Goal: Task Accomplishment & Management: Manage account settings

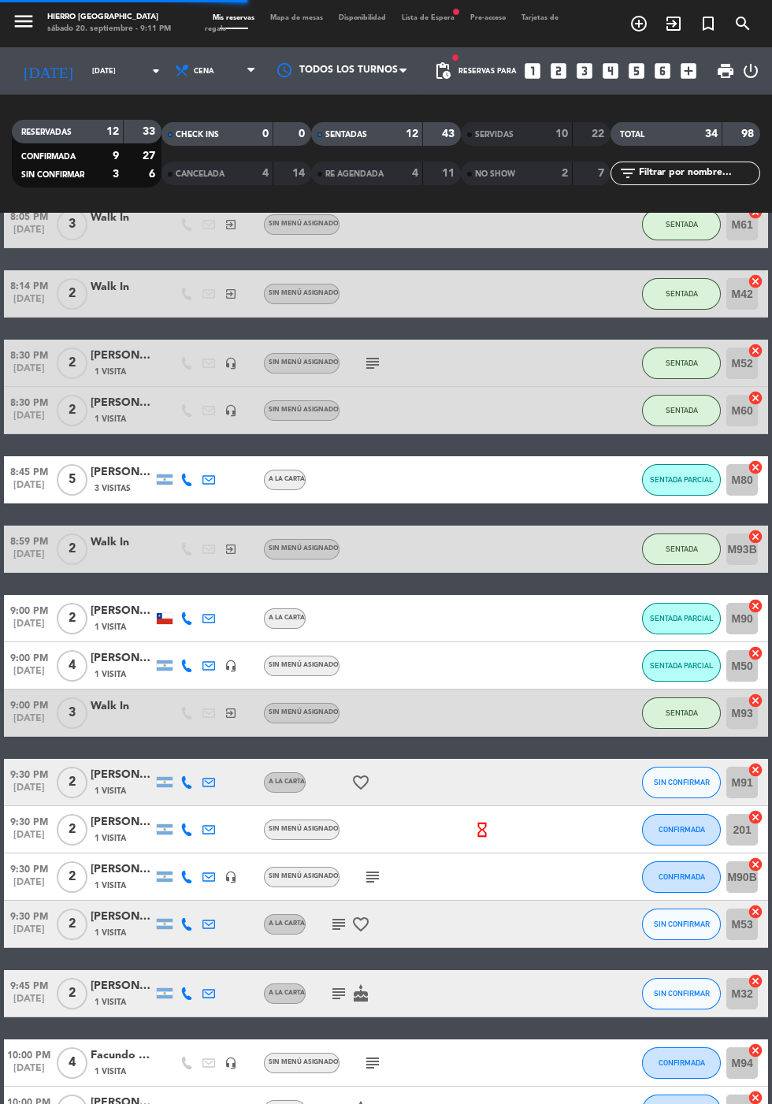
scroll to position [581, 0]
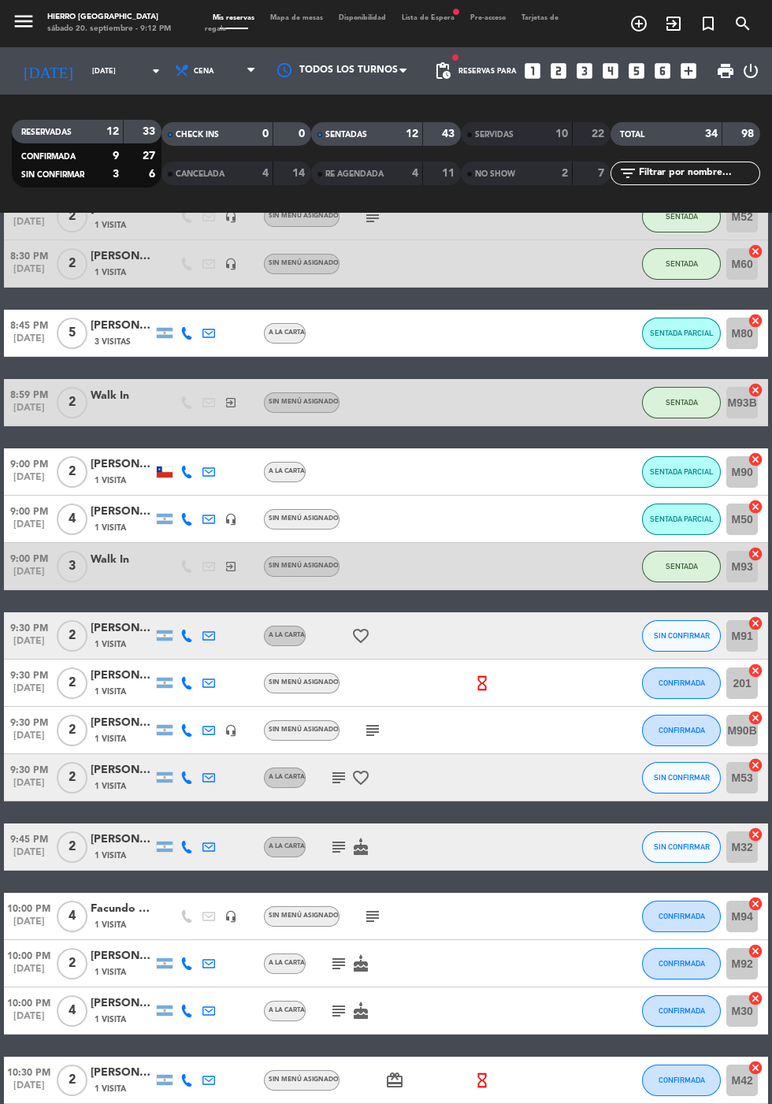
click at [336, 844] on icon "subject" at bounding box center [338, 847] width 19 height 19
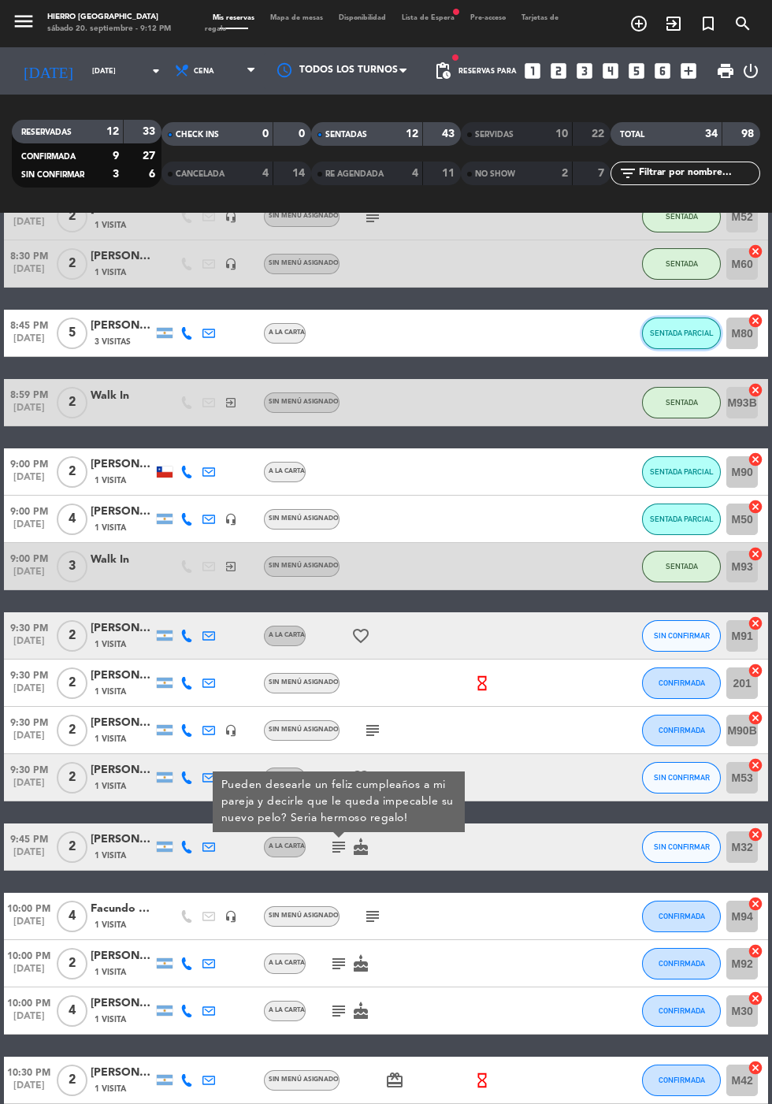
click at [679, 333] on span "SENTADA PARCIAL" at bounding box center [682, 333] width 64 height 9
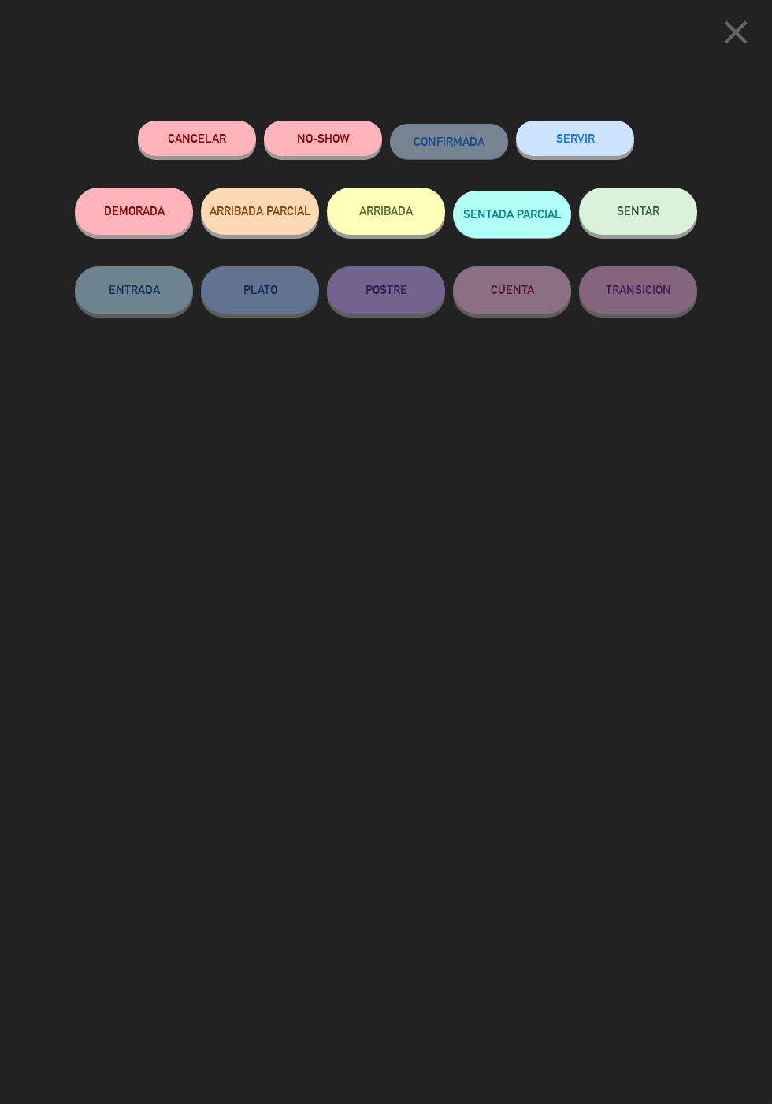
click at [650, 205] on button "SENTAR" at bounding box center [638, 211] width 118 height 47
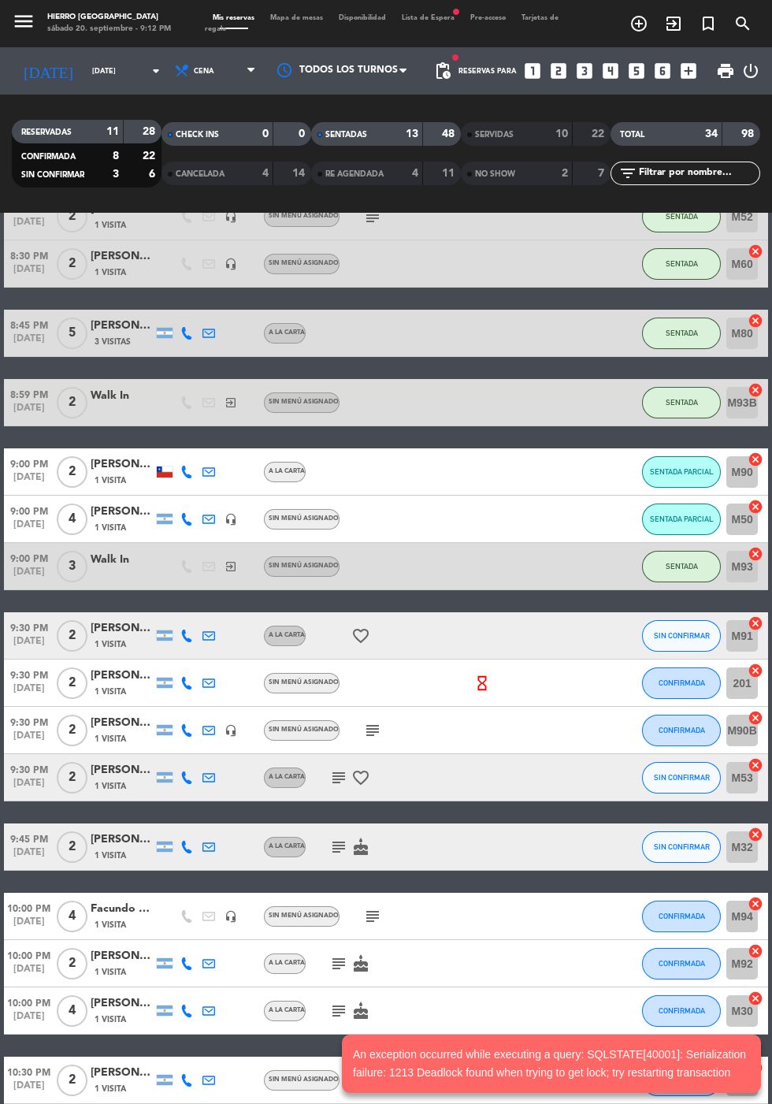
scroll to position [0, 0]
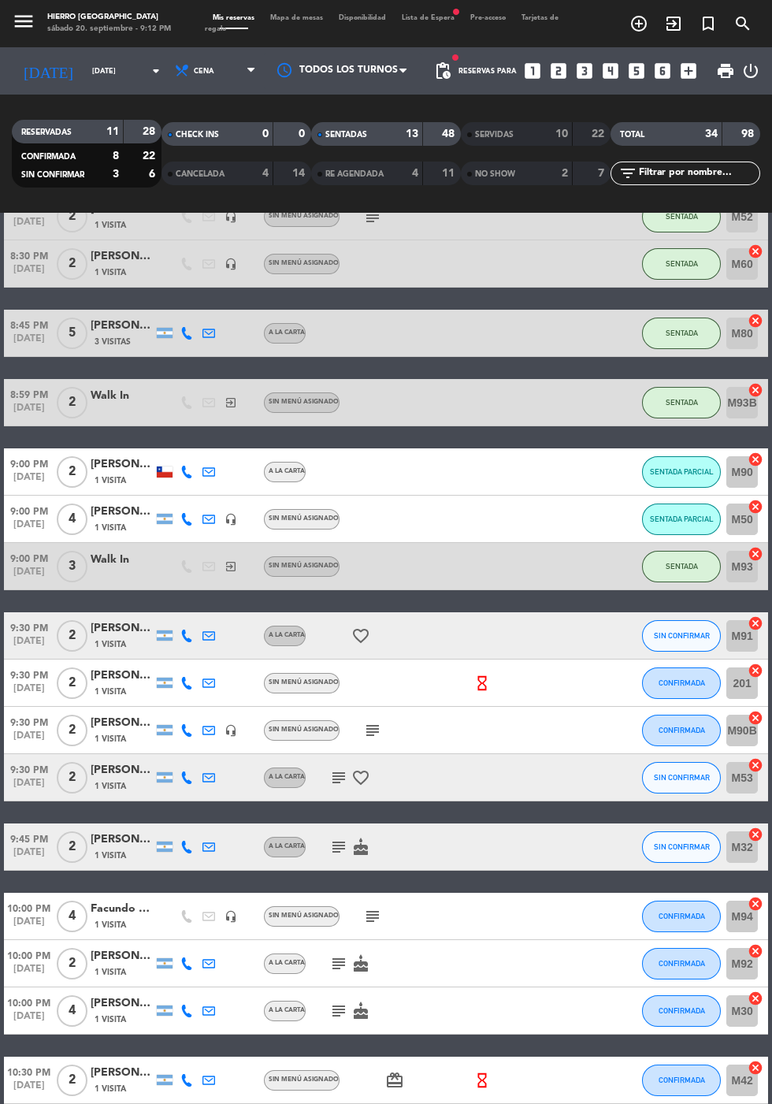
click at [367, 729] on icon "subject" at bounding box center [372, 730] width 19 height 19
click at [334, 776] on icon "subject" at bounding box center [338, 778] width 19 height 19
click at [337, 845] on icon "subject" at bounding box center [338, 847] width 19 height 19
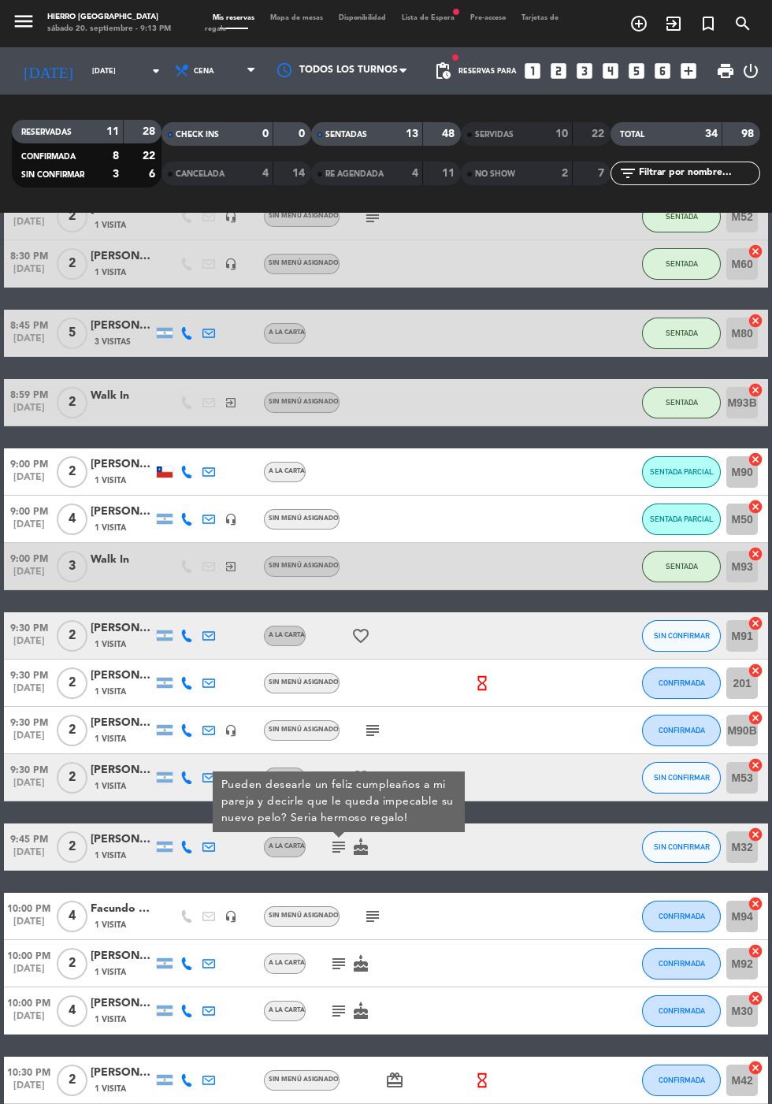
click at [364, 916] on icon "subject" at bounding box center [372, 916] width 19 height 19
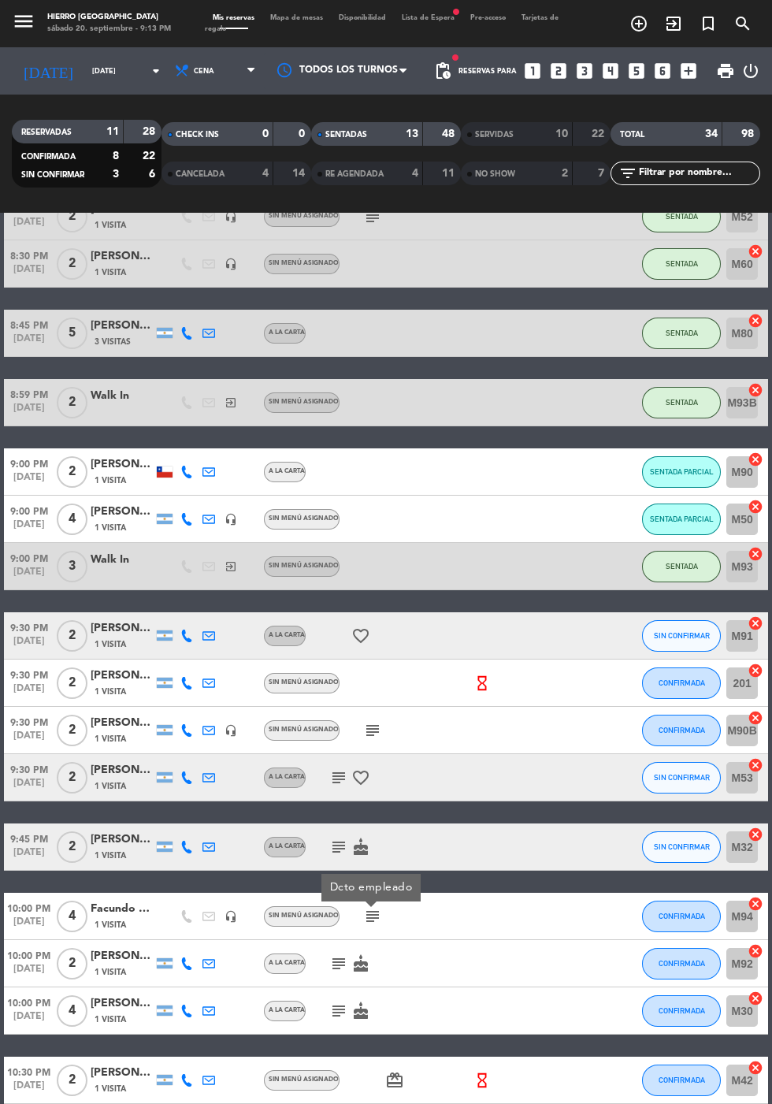
click at [332, 963] on icon "subject" at bounding box center [338, 964] width 19 height 19
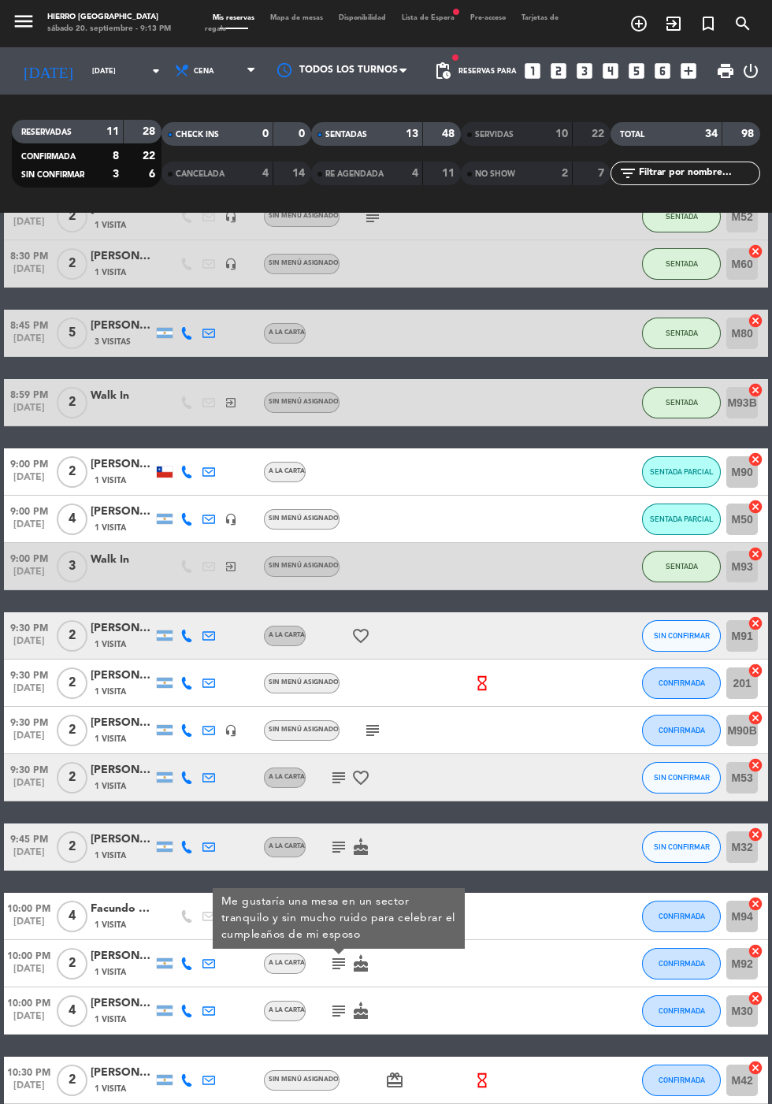
click at [330, 1014] on icon "subject" at bounding box center [338, 1011] width 19 height 19
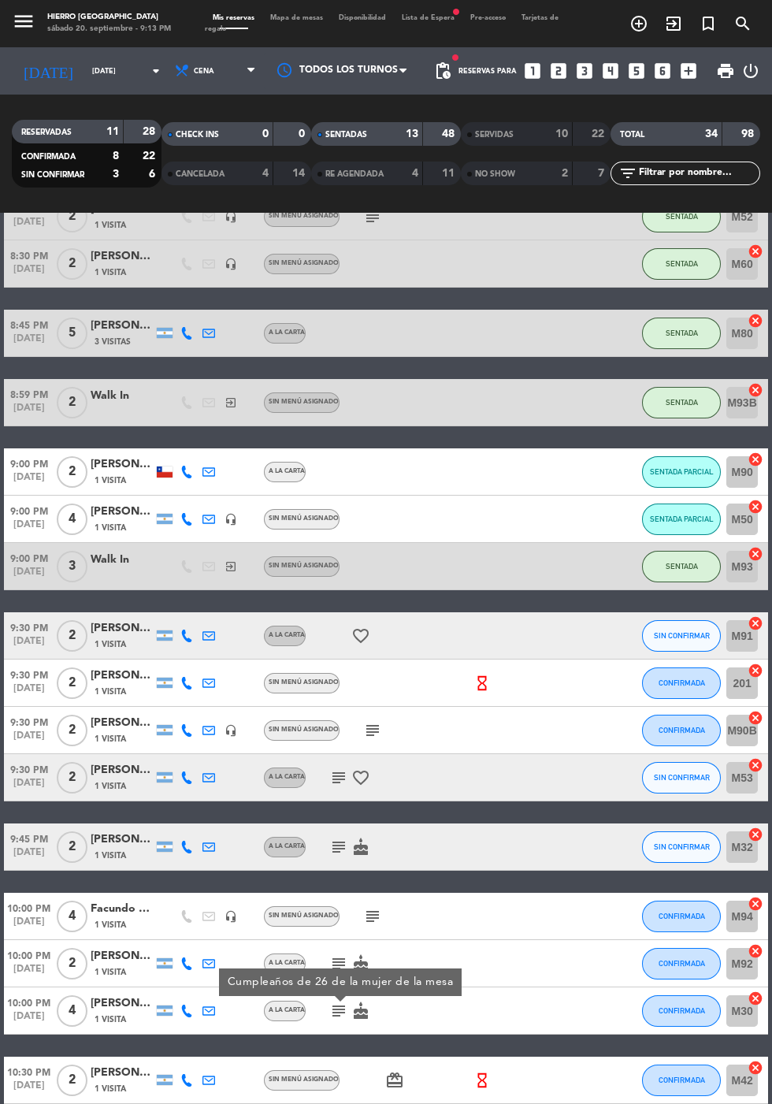
click at [336, 844] on icon "subject" at bounding box center [338, 847] width 19 height 19
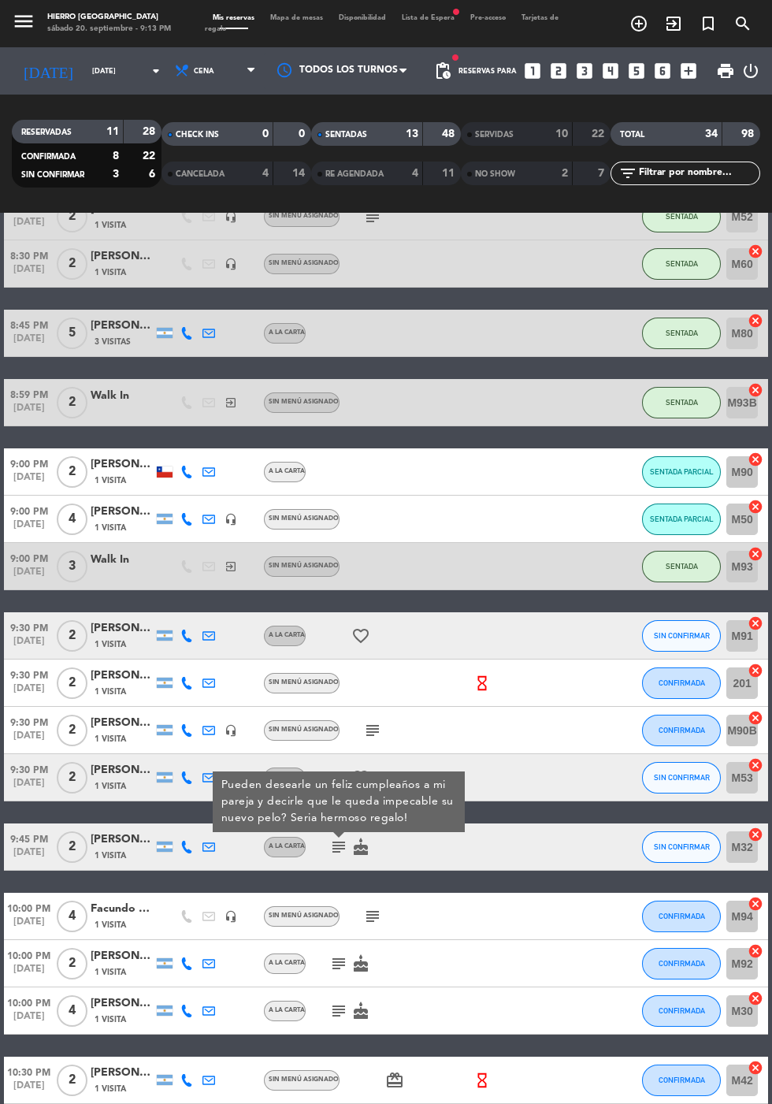
click at [370, 910] on icon "subject" at bounding box center [372, 916] width 19 height 19
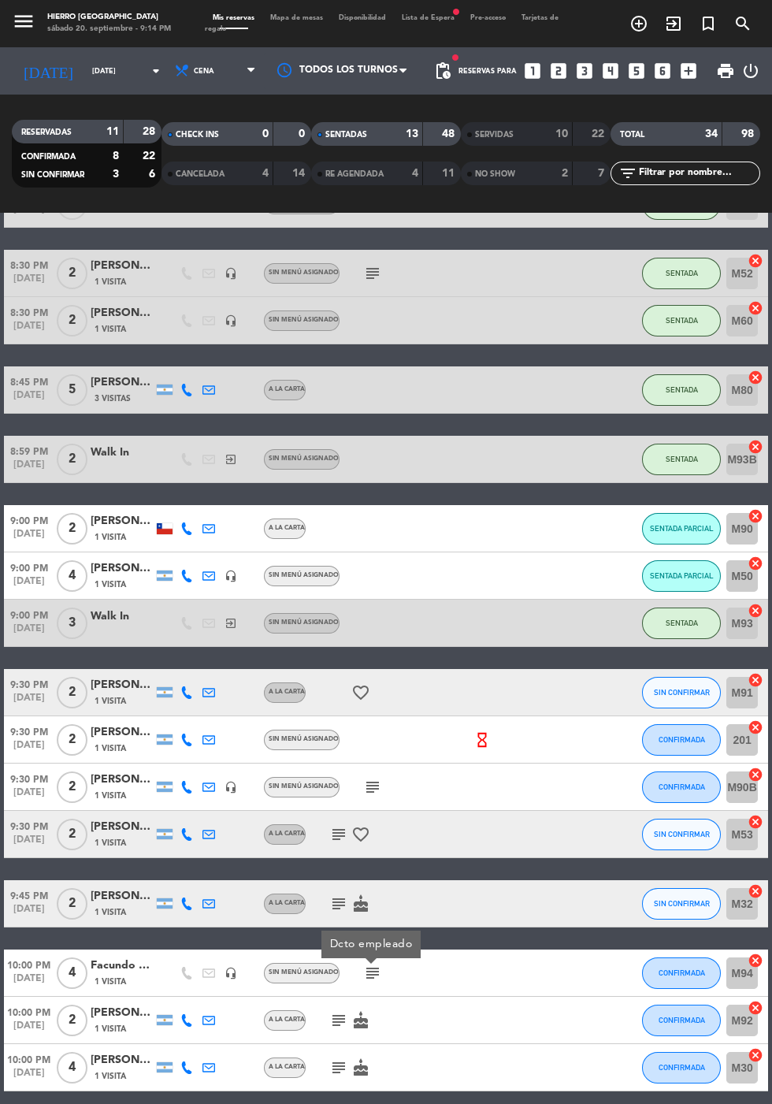
scroll to position [581, 0]
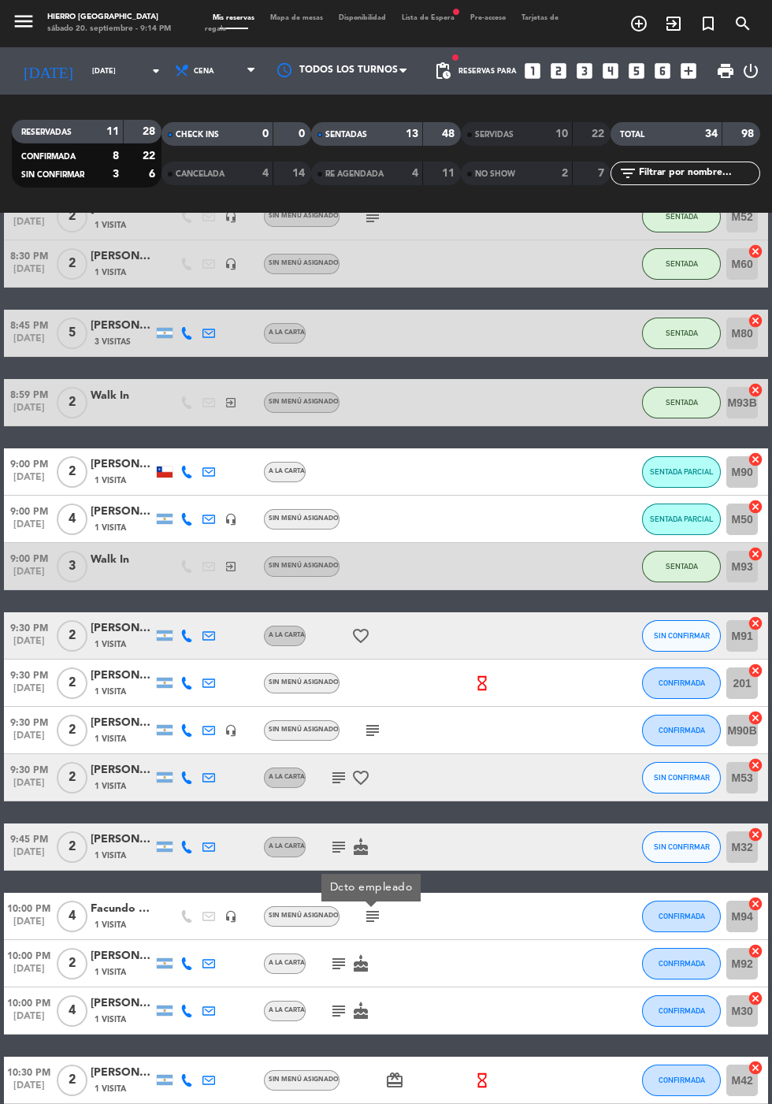
click at [370, 724] on icon "subject" at bounding box center [372, 730] width 19 height 19
click at [335, 840] on icon "subject" at bounding box center [338, 847] width 19 height 19
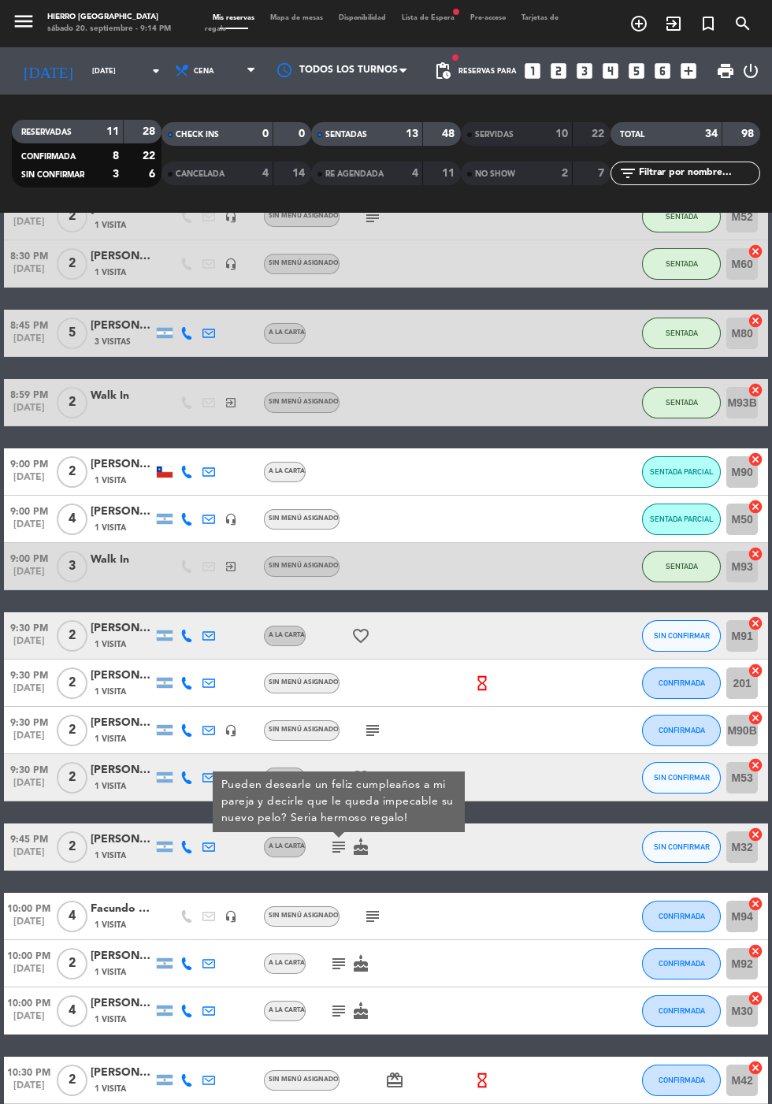
click at [374, 914] on icon "subject" at bounding box center [372, 916] width 19 height 19
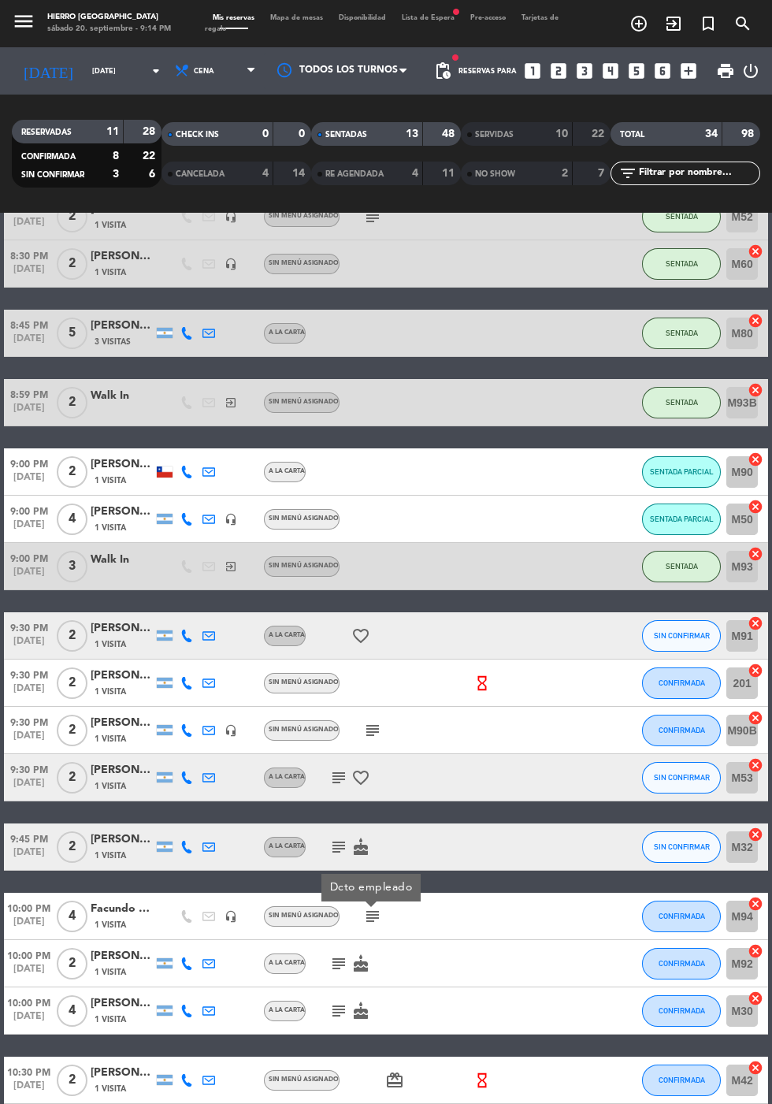
click at [365, 731] on icon "subject" at bounding box center [372, 730] width 19 height 19
click at [335, 777] on icon "subject" at bounding box center [338, 778] width 19 height 19
click at [340, 845] on icon "subject" at bounding box center [338, 847] width 19 height 19
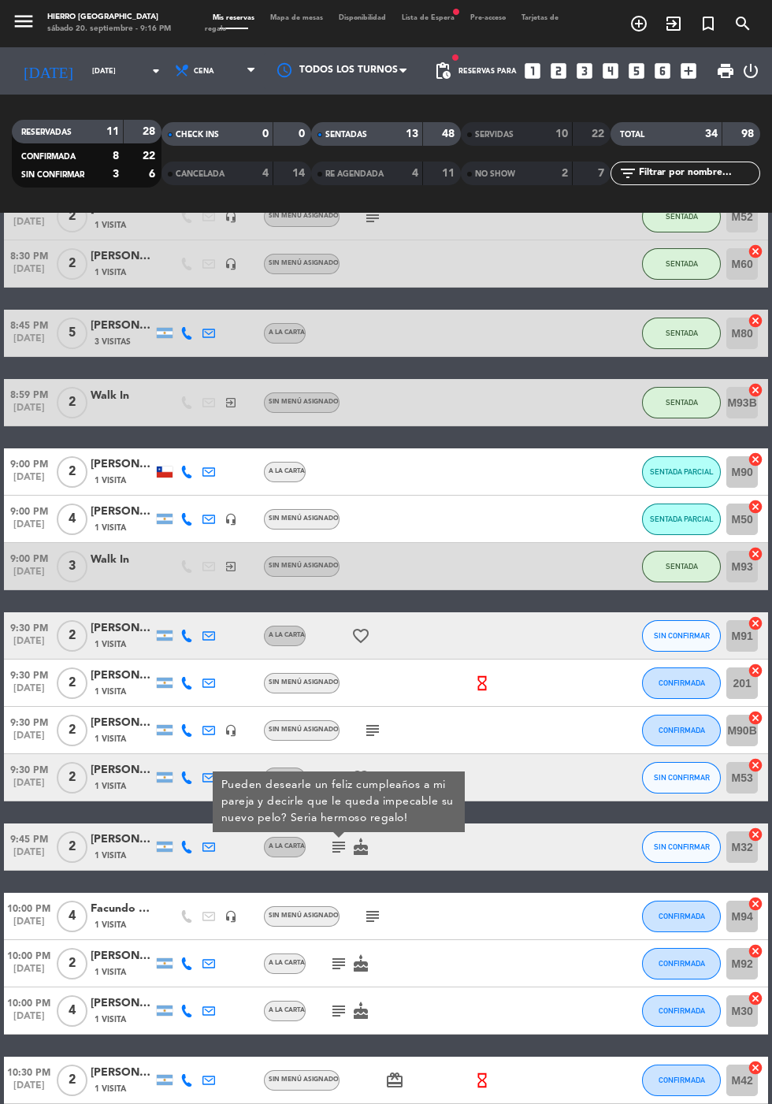
click at [374, 916] on icon "subject" at bounding box center [372, 916] width 19 height 19
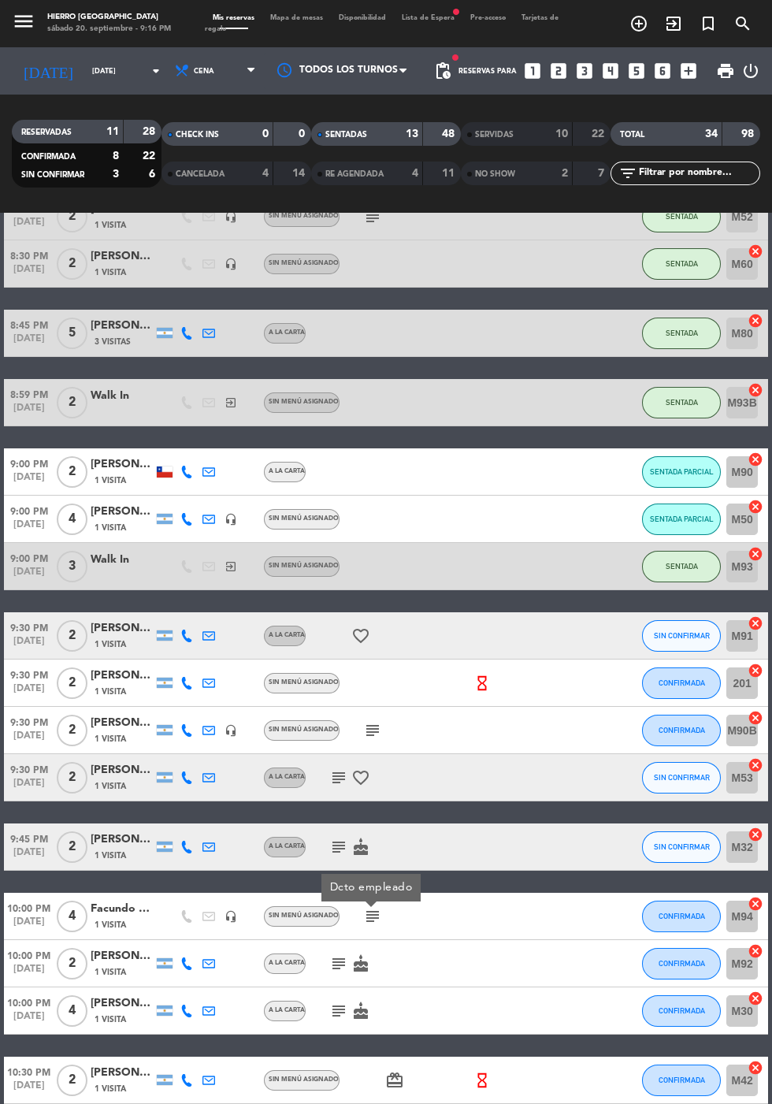
click at [331, 965] on icon "subject" at bounding box center [338, 964] width 19 height 19
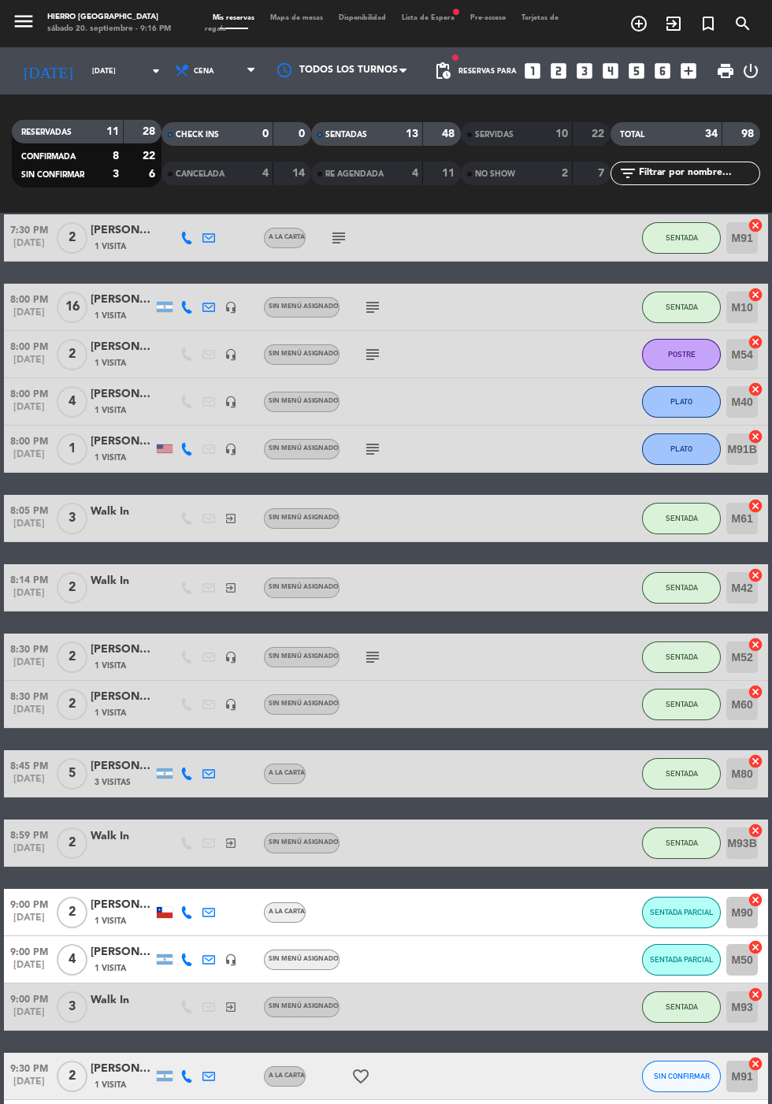
scroll to position [145, 0]
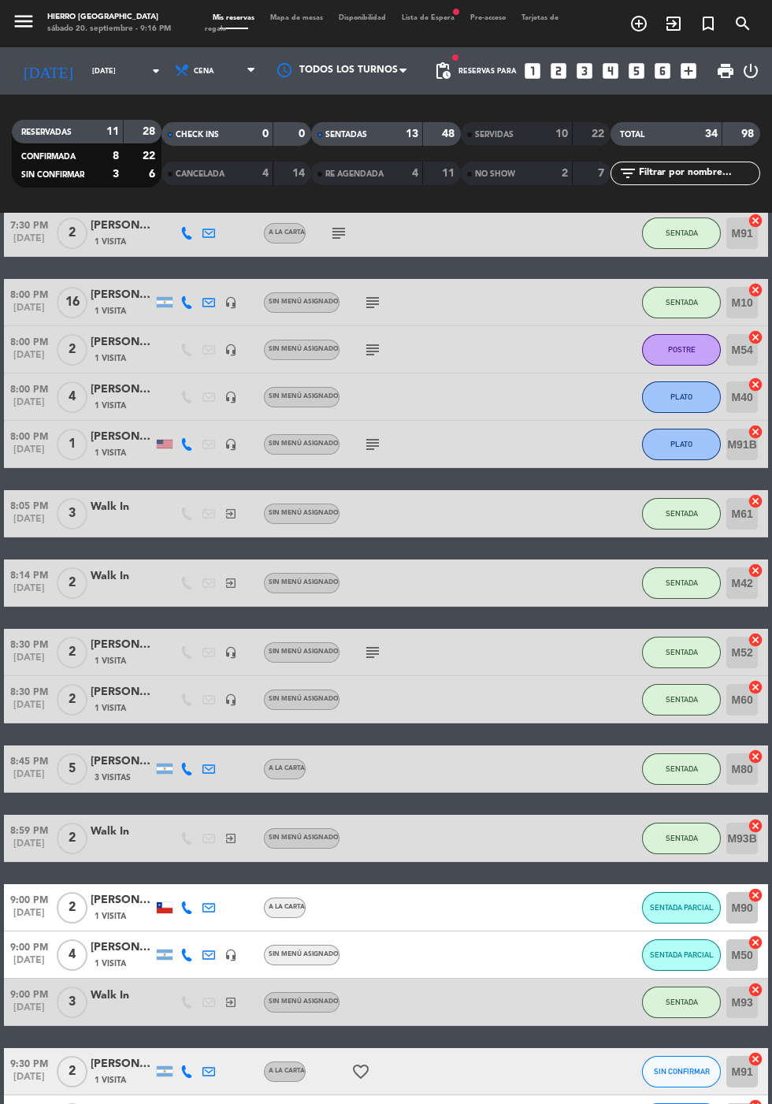
click at [365, 647] on icon "subject" at bounding box center [372, 652] width 19 height 19
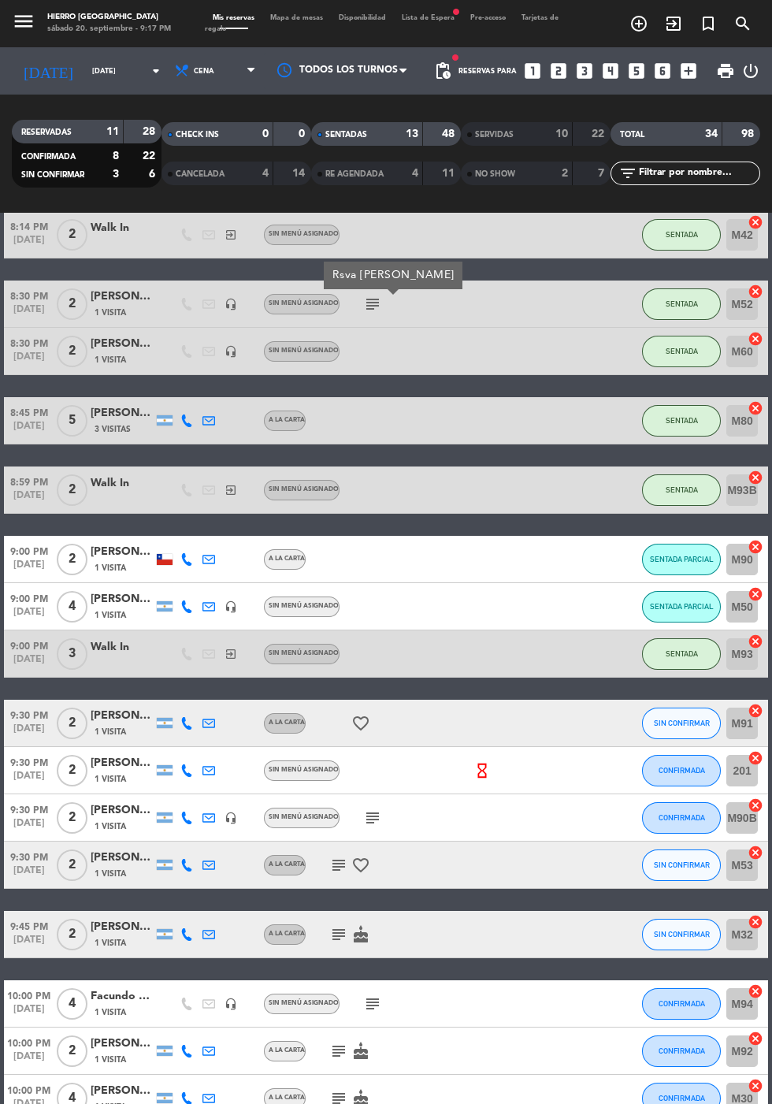
scroll to position [493, 0]
click at [370, 820] on icon "subject" at bounding box center [372, 818] width 19 height 19
click at [339, 870] on icon "subject" at bounding box center [338, 865] width 19 height 19
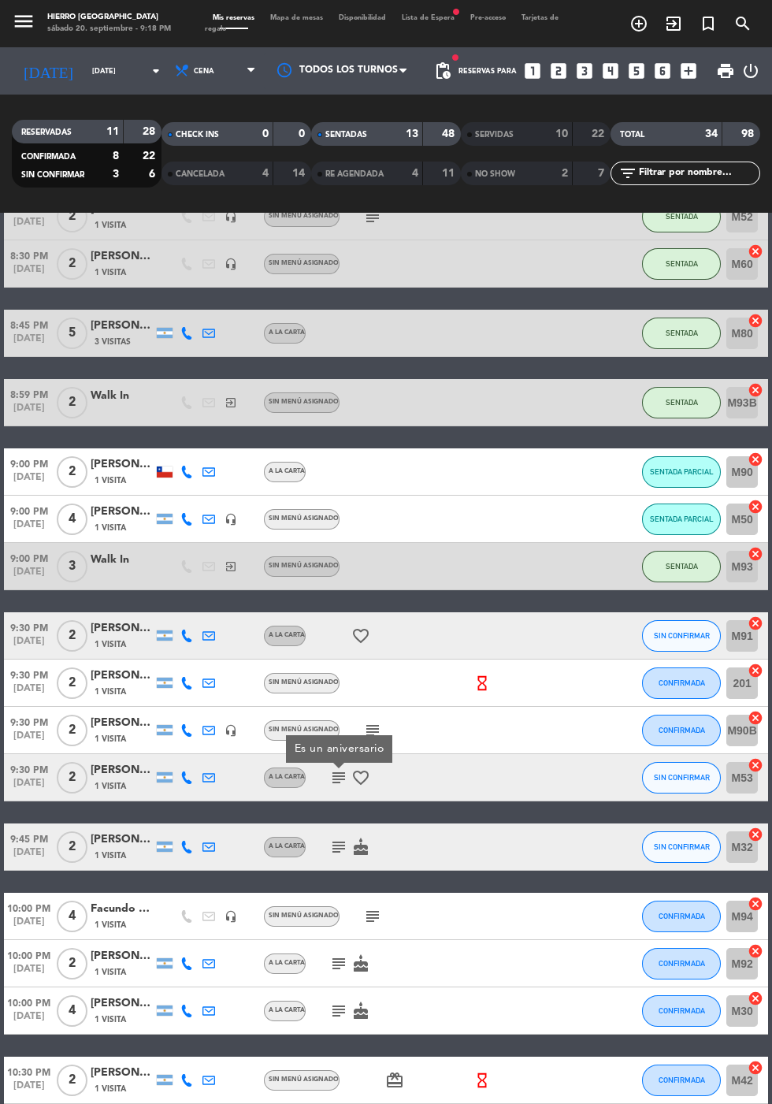
click at [333, 838] on icon "subject" at bounding box center [338, 847] width 19 height 19
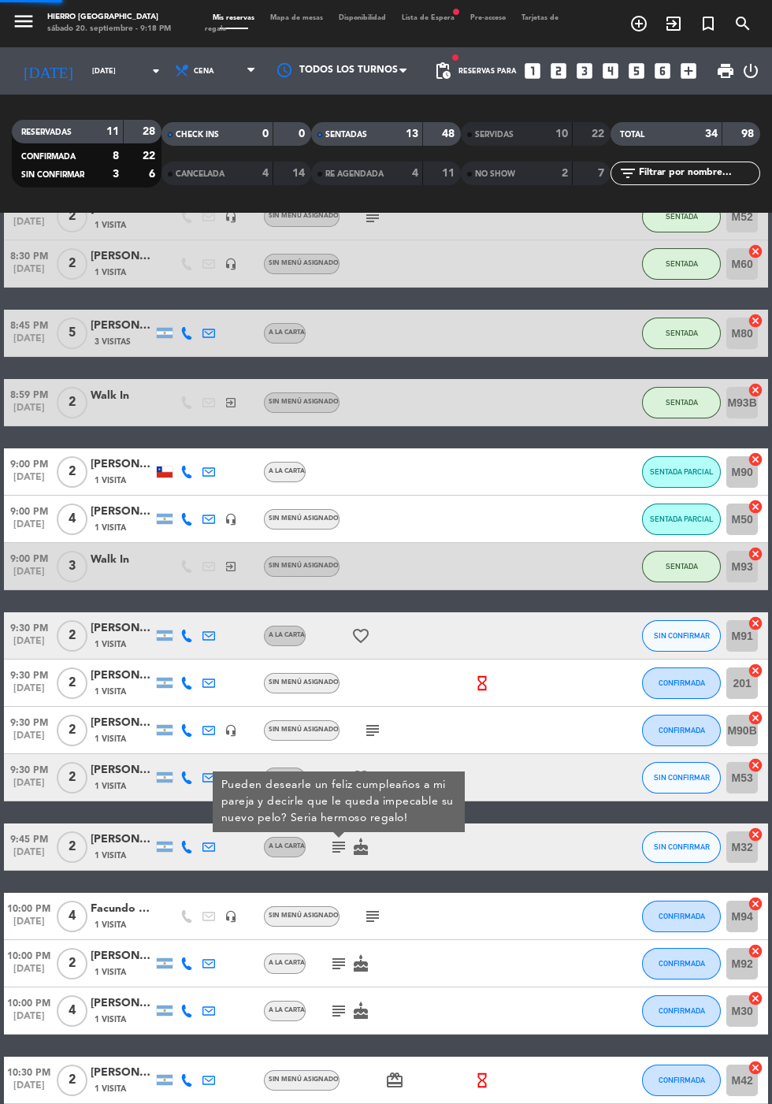
scroll to position [0, 0]
click at [112, 628] on div "[PERSON_NAME]" at bounding box center [122, 629] width 63 height 18
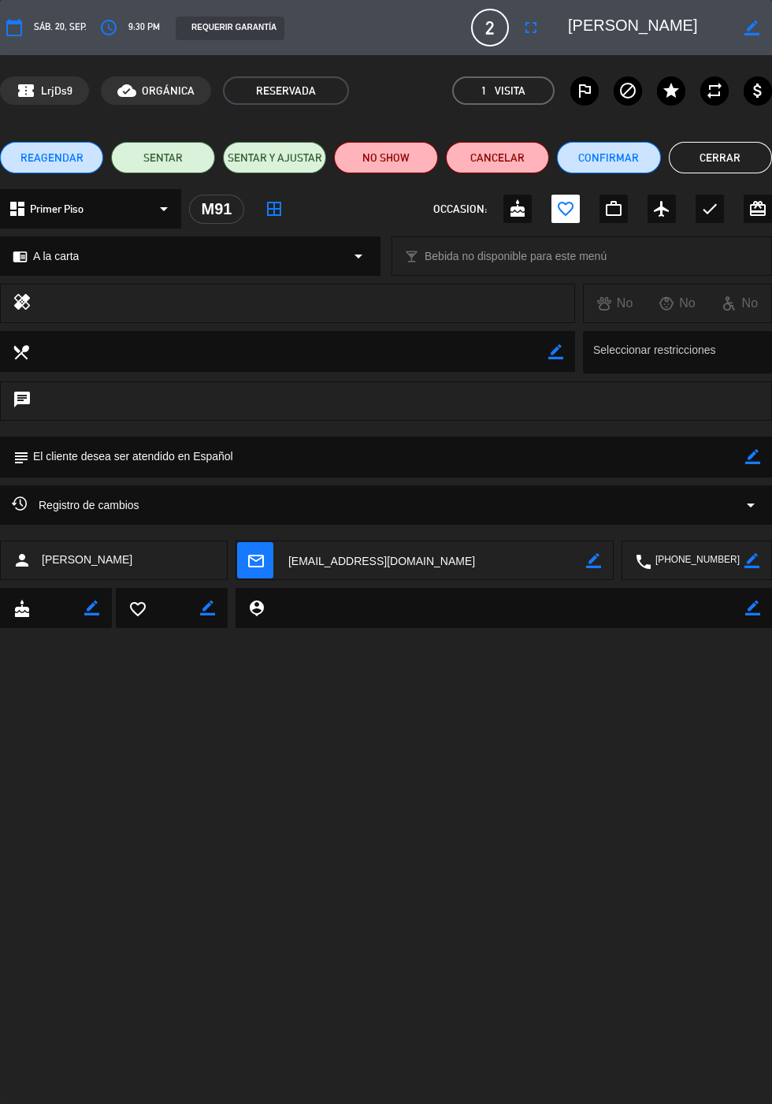
click at [728, 157] on button "Cerrar" at bounding box center [720, 158] width 103 height 32
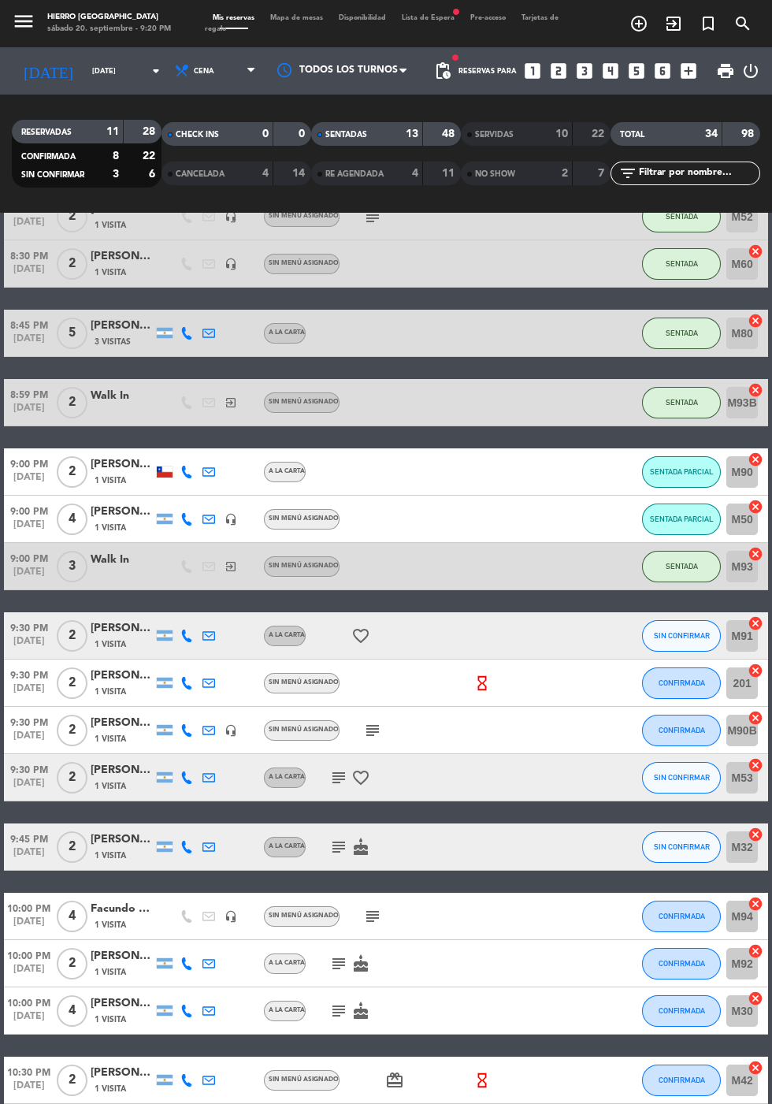
click at [378, 729] on icon "subject" at bounding box center [372, 730] width 19 height 19
click at [338, 849] on icon "subject" at bounding box center [338, 847] width 19 height 19
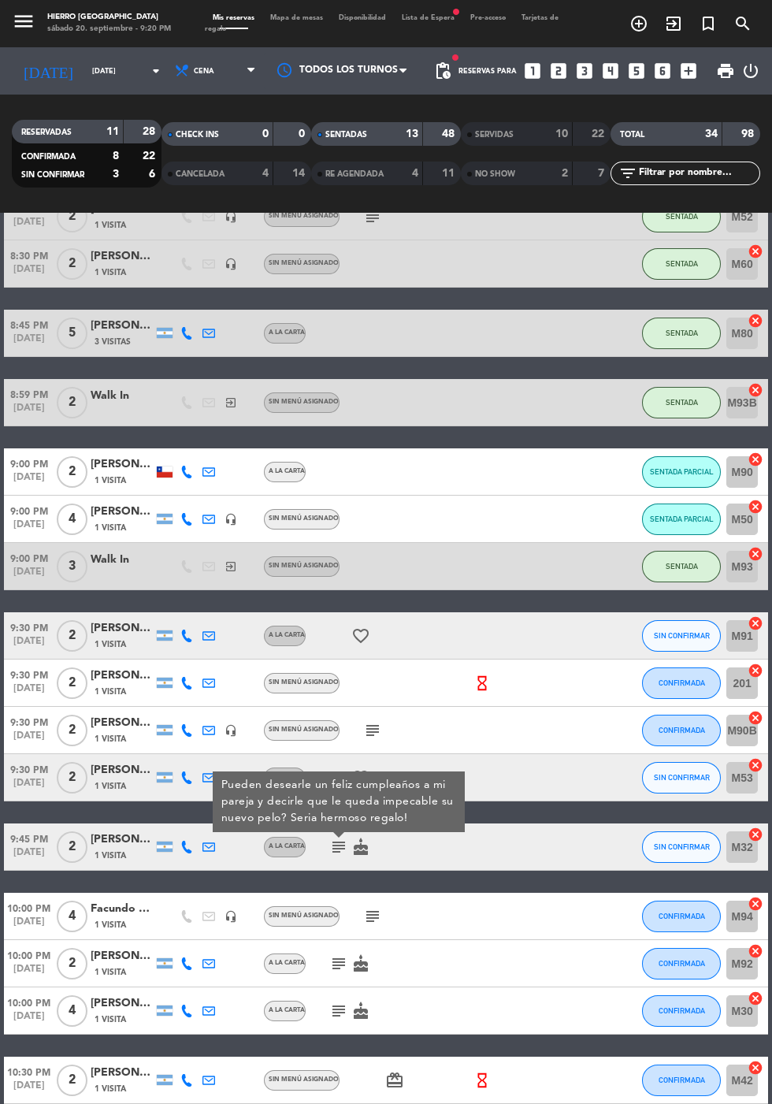
click at [380, 916] on icon "subject" at bounding box center [372, 916] width 19 height 19
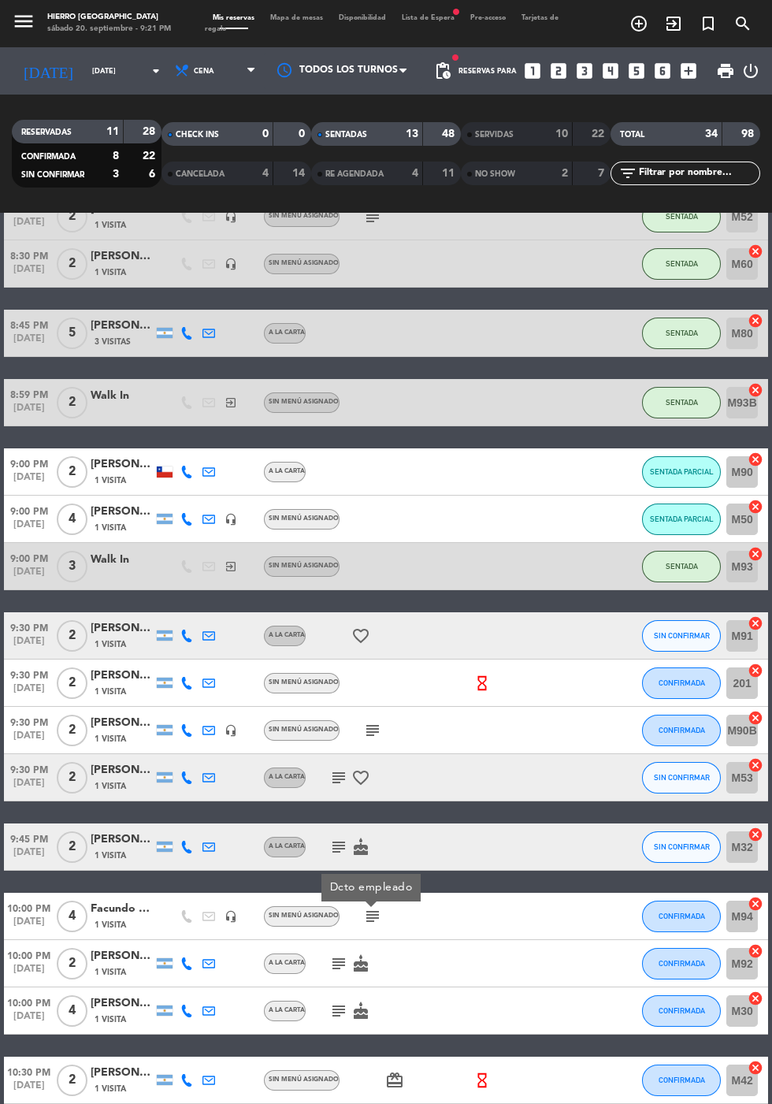
click at [334, 967] on icon "subject" at bounding box center [338, 964] width 19 height 19
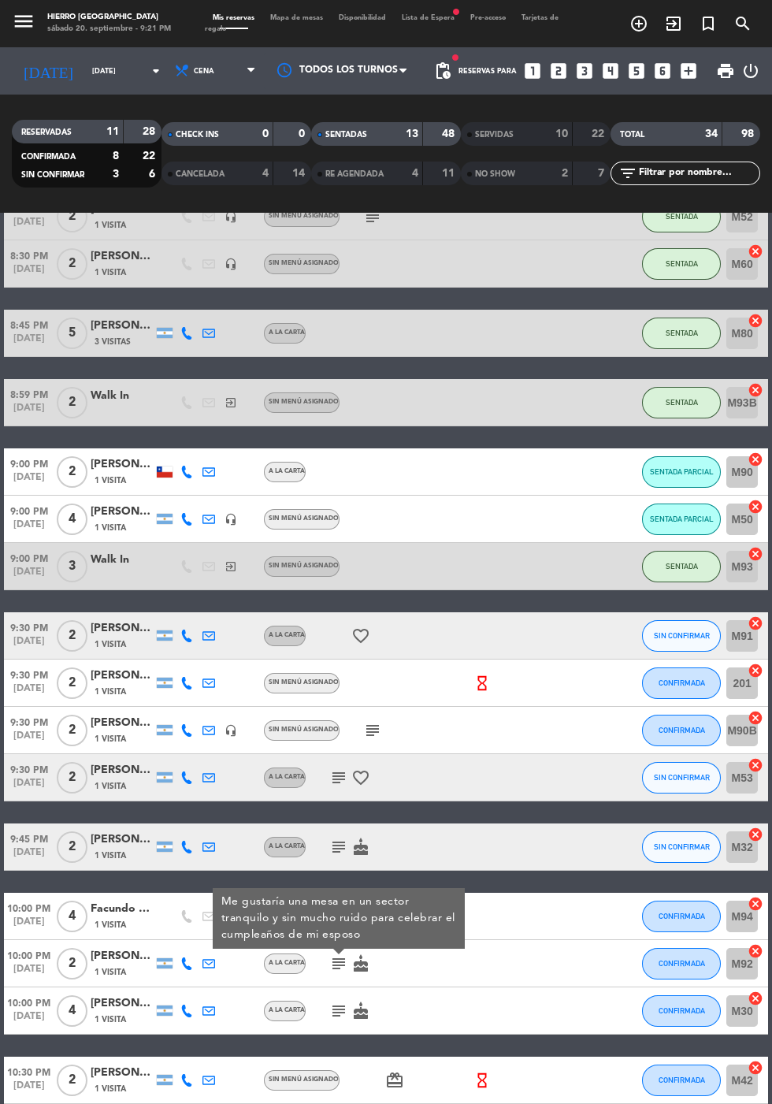
click at [331, 1018] on icon "subject" at bounding box center [338, 1011] width 19 height 19
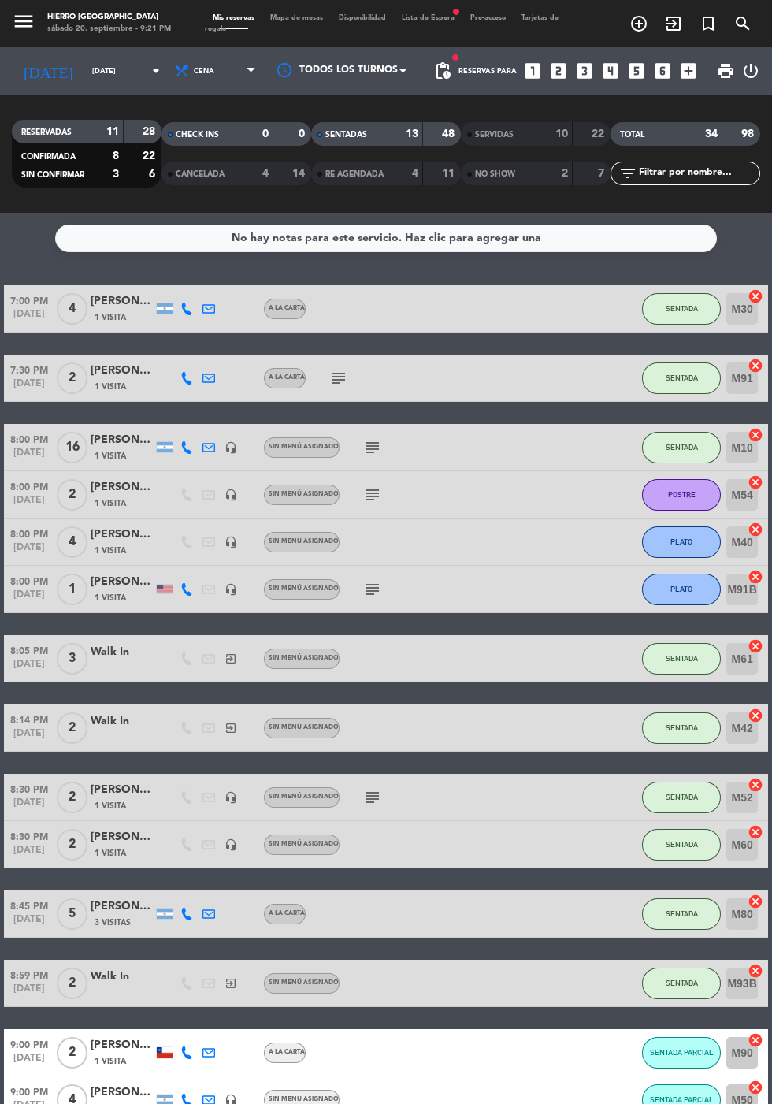
click at [372, 592] on icon "subject" at bounding box center [372, 589] width 19 height 19
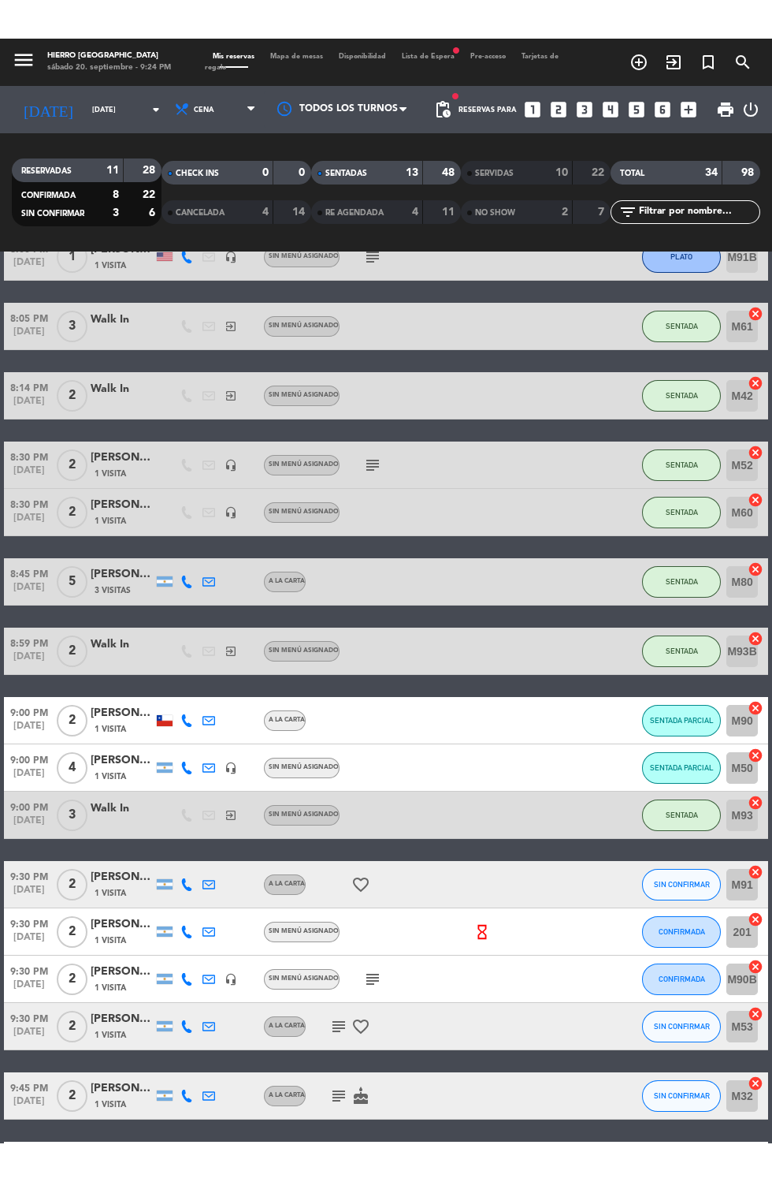
scroll to position [344, 0]
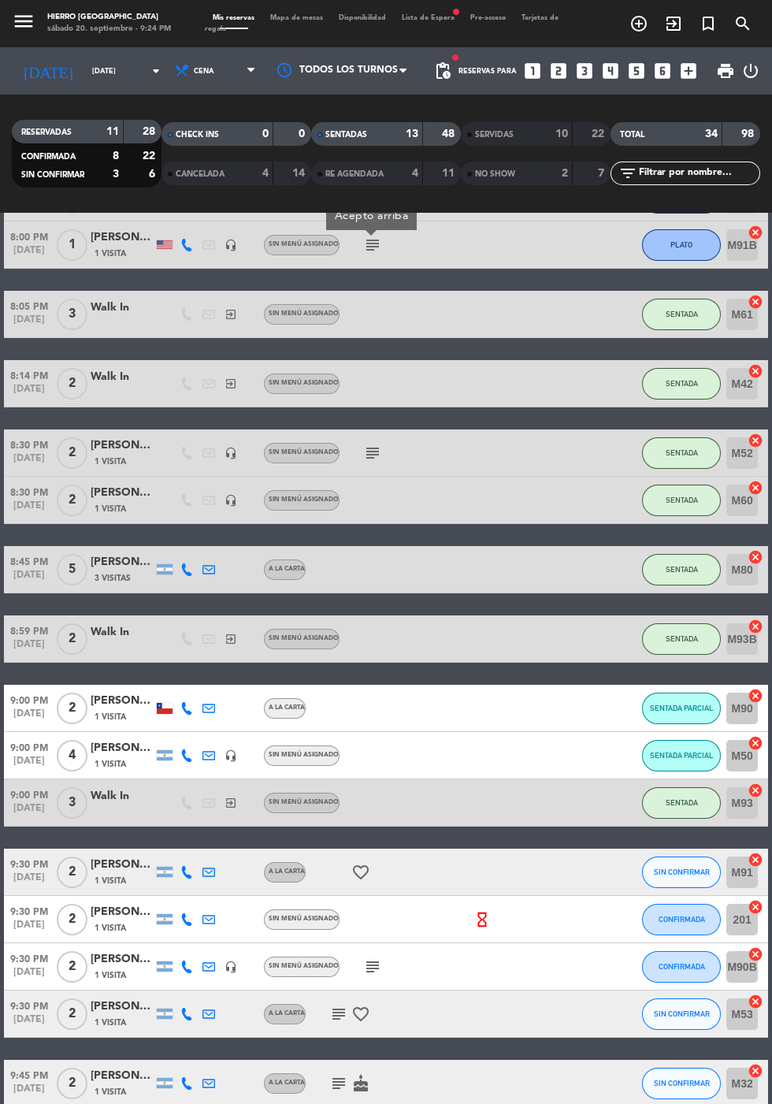
click at [371, 458] on icon "subject" at bounding box center [372, 453] width 19 height 19
click at [372, 958] on icon "subject" at bounding box center [372, 967] width 19 height 19
click at [370, 957] on div at bounding box center [370, 956] width 11 height 6
click at [114, 866] on div "[PERSON_NAME]" at bounding box center [122, 865] width 63 height 18
